Goal: Information Seeking & Learning: Learn about a topic

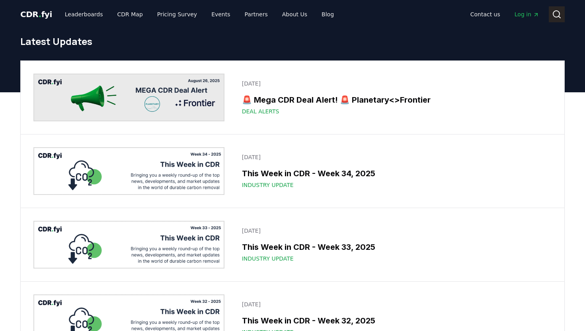
click at [553, 17] on icon at bounding box center [557, 15] width 10 height 10
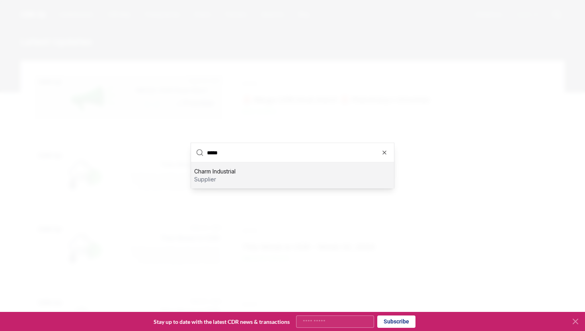
type input "*****"
click at [266, 178] on div "Charm Industrial supplier" at bounding box center [292, 175] width 203 height 25
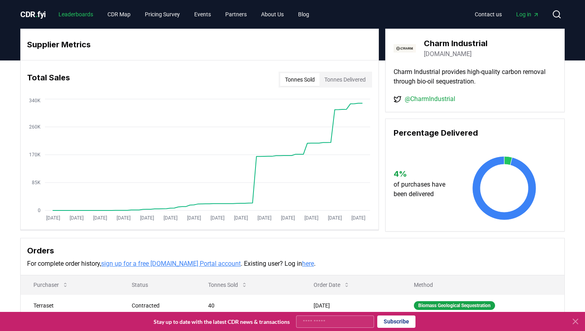
click at [84, 13] on link "Leaderboards" at bounding box center [75, 14] width 47 height 14
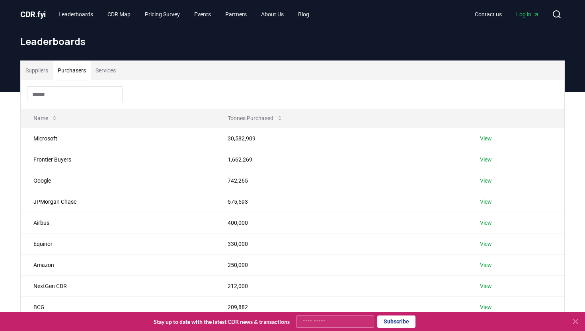
click at [84, 74] on button "Purchasers" at bounding box center [72, 70] width 38 height 19
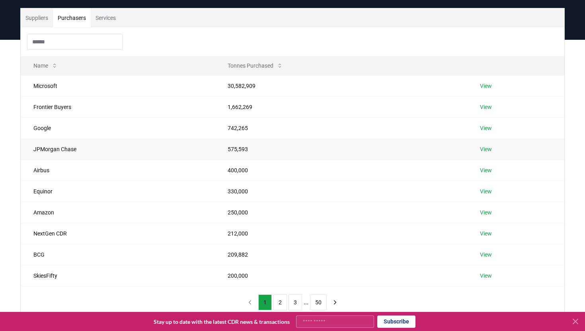
scroll to position [51, 0]
